Goal: Navigation & Orientation: Find specific page/section

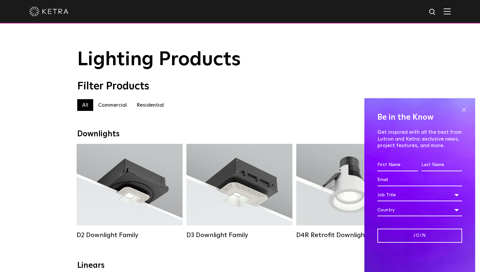
click at [467, 108] on span at bounding box center [464, 110] width 10 height 10
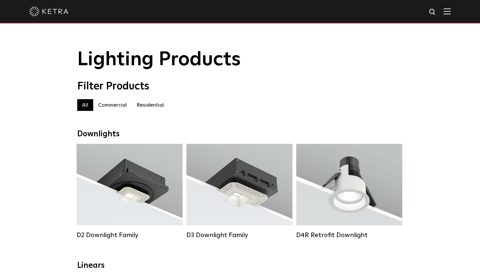
click at [111, 108] on label "Commercial" at bounding box center [112, 105] width 38 height 12
click at [163, 107] on label "Residential" at bounding box center [150, 105] width 37 height 12
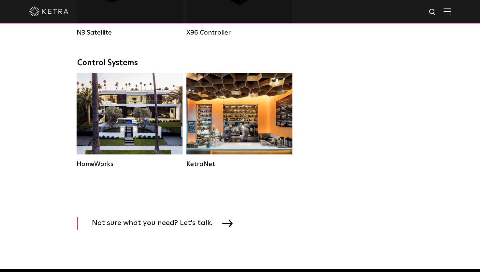
scroll to position [843, 0]
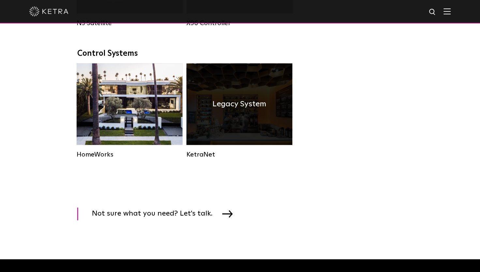
click at [220, 144] on div "Legacy System" at bounding box center [240, 104] width 106 height 82
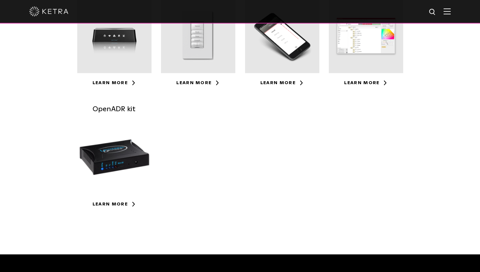
scroll to position [99, 0]
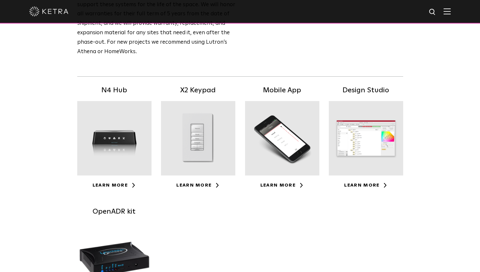
click at [277, 164] on div at bounding box center [282, 138] width 74 height 74
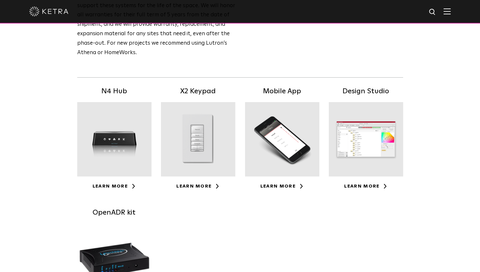
click at [121, 129] on div at bounding box center [114, 139] width 74 height 74
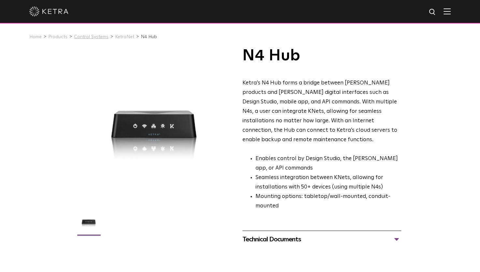
click at [88, 38] on link "Control Systems" at bounding box center [91, 37] width 35 height 5
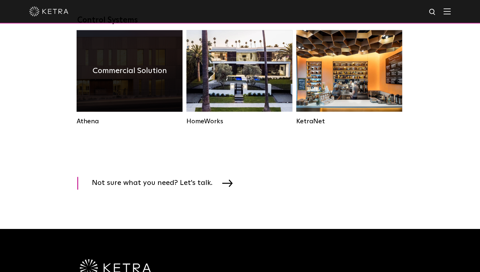
click at [127, 77] on h4 "Commercial Solution" at bounding box center [130, 71] width 74 height 12
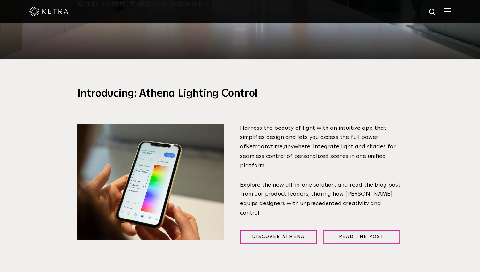
scroll to position [214, 0]
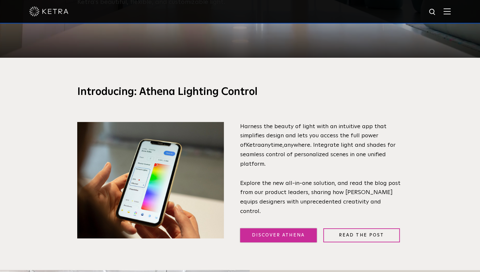
click at [291, 232] on link "Discover Athena" at bounding box center [278, 235] width 77 height 14
